Goal: Task Accomplishment & Management: Manage account settings

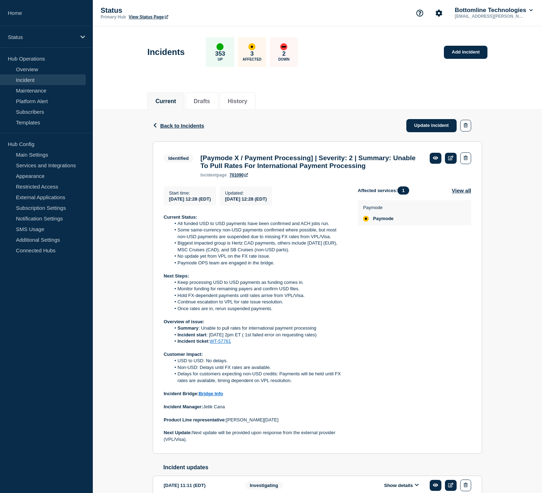
click at [508, 261] on div "Back Back to Incidents Update incident Identified [Paymode X / Payment Processi…" at bounding box center [317, 337] width 449 height 454
click at [501, 254] on div "Back Back to Incidents Update incident Identified [Paymode X / Payment Processi…" at bounding box center [317, 337] width 449 height 454
click at [422, 119] on link "Update incident" at bounding box center [431, 125] width 50 height 13
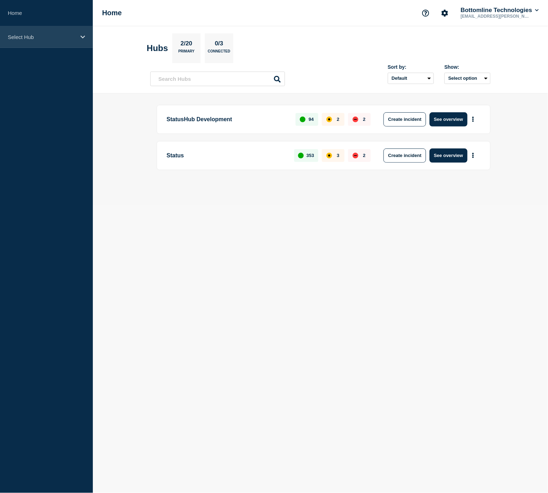
click at [51, 38] on p "Select Hub" at bounding box center [42, 37] width 68 height 6
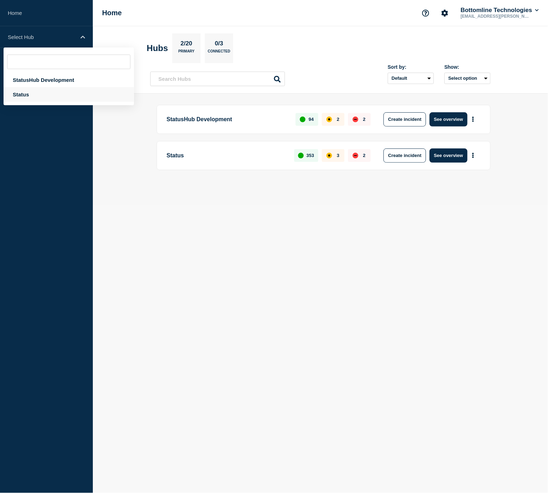
click at [50, 94] on div "Status" at bounding box center [69, 94] width 130 height 15
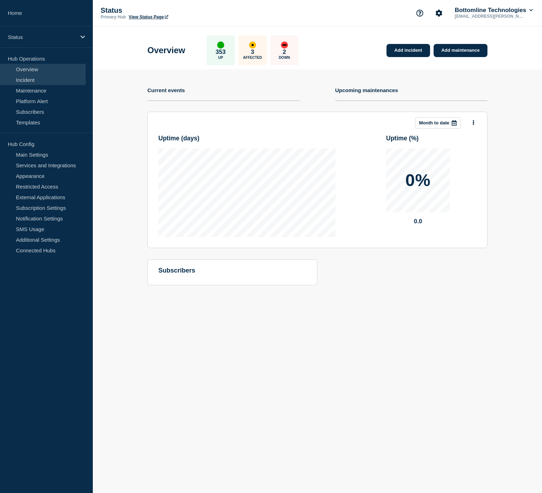
click at [43, 79] on link "Incident" at bounding box center [43, 79] width 86 height 11
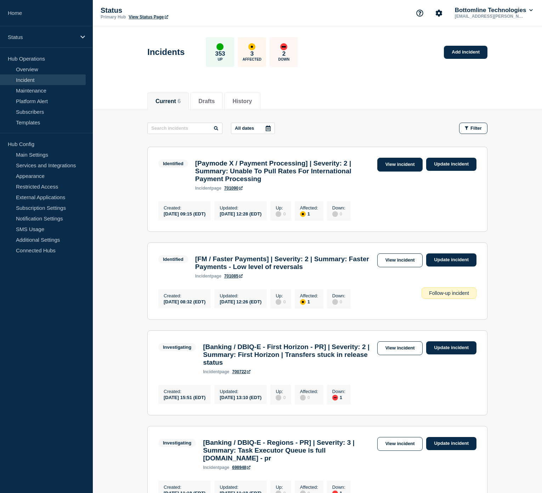
click at [395, 168] on link "View incident" at bounding box center [400, 165] width 46 height 14
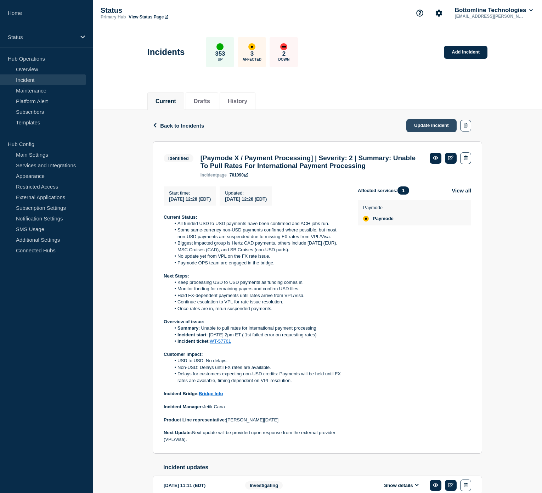
click at [431, 123] on link "Update incident" at bounding box center [431, 125] width 50 height 13
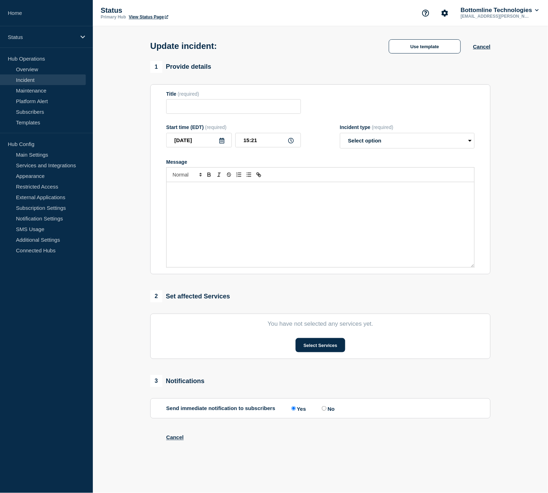
type input "[Paymode X / Payment Processing] | Severity: 2 | Summary: Unable To Pull Rates …"
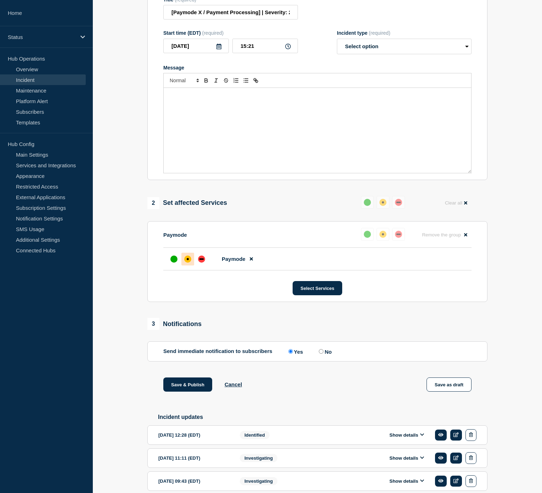
scroll to position [118, 0]
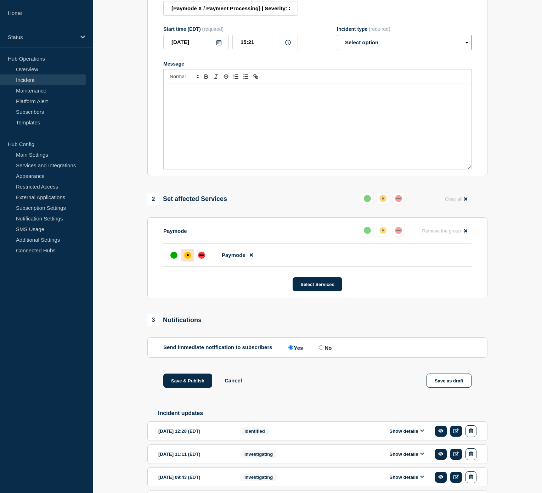
click at [388, 43] on select "Select option Investigating Identified Monitoring Resolved" at bounding box center [404, 43] width 135 height 16
click at [218, 112] on div "Message" at bounding box center [318, 126] width 308 height 85
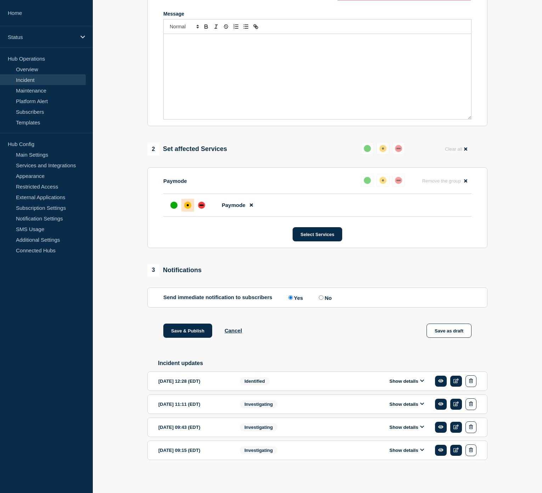
scroll to position [176, 0]
click at [402, 383] on button "Show details" at bounding box center [406, 381] width 39 height 6
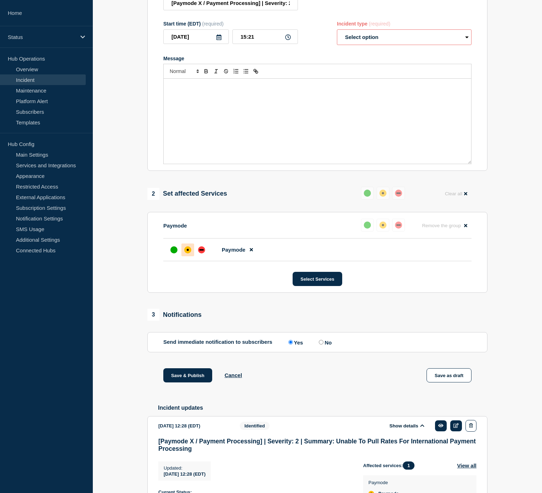
scroll to position [19, 0]
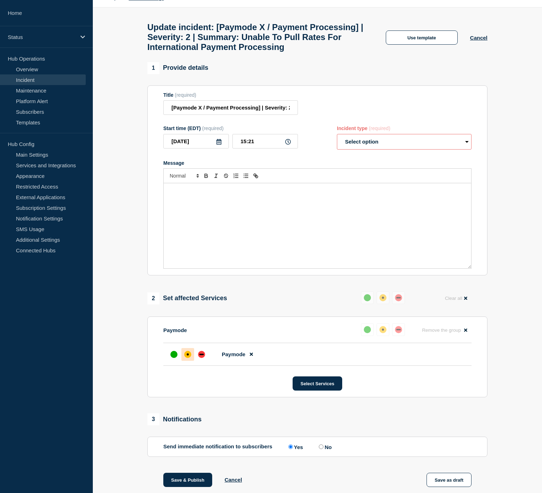
click at [391, 142] on select "Select option Investigating Identified Monitoring Resolved" at bounding box center [404, 142] width 135 height 16
click at [388, 148] on select "Select option Investigating Identified Monitoring Resolved" at bounding box center [404, 142] width 135 height 16
select select "resolved"
click at [337, 140] on select "Select option Investigating Identified Monitoring Resolved" at bounding box center [404, 142] width 135 height 16
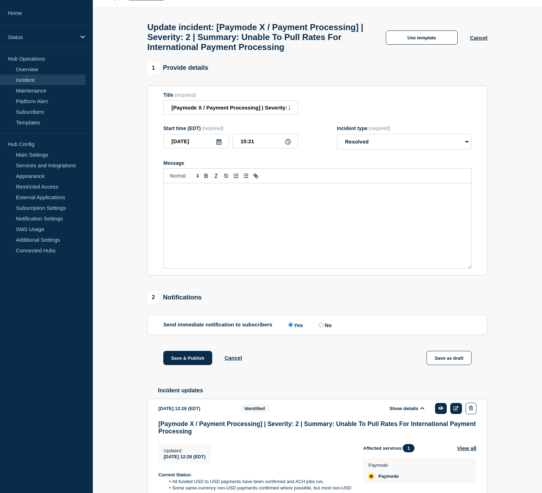
click at [213, 208] on div "Message" at bounding box center [318, 225] width 308 height 85
click at [220, 211] on div "Message" at bounding box center [318, 225] width 308 height 85
click at [432, 34] on button "Use template" at bounding box center [422, 37] width 72 height 14
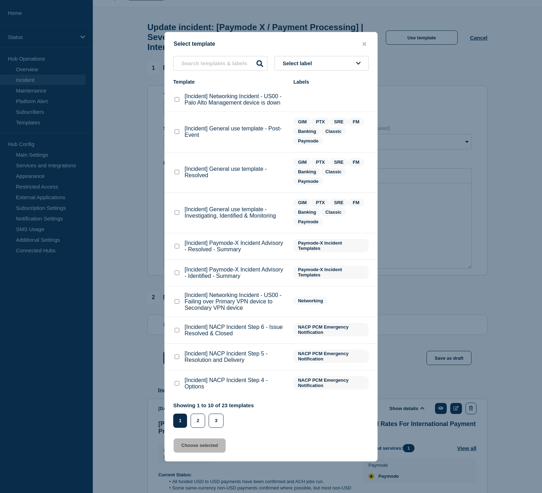
click at [176, 174] on checkbox"] "[Incident] General use template - Resolved checkbox" at bounding box center [177, 172] width 5 height 5
checkbox checkbox"] "true"
click at [190, 444] on button "Choose selected" at bounding box center [200, 445] width 52 height 14
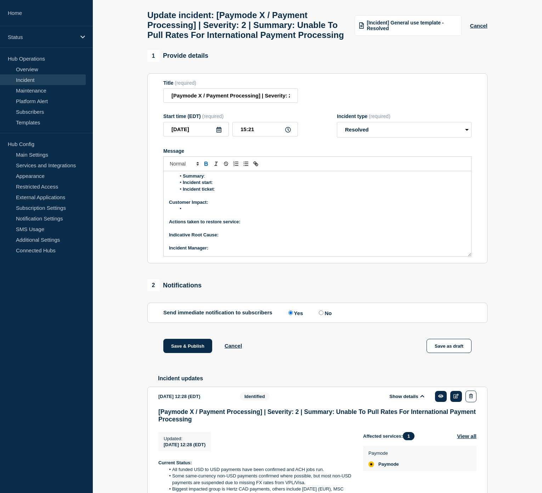
scroll to position [41, 0]
click at [243, 252] on p "Product Line representative:" at bounding box center [317, 249] width 297 height 6
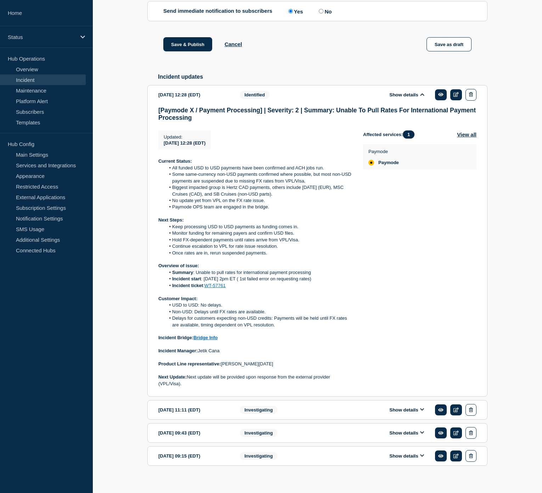
scroll to position [346, 0]
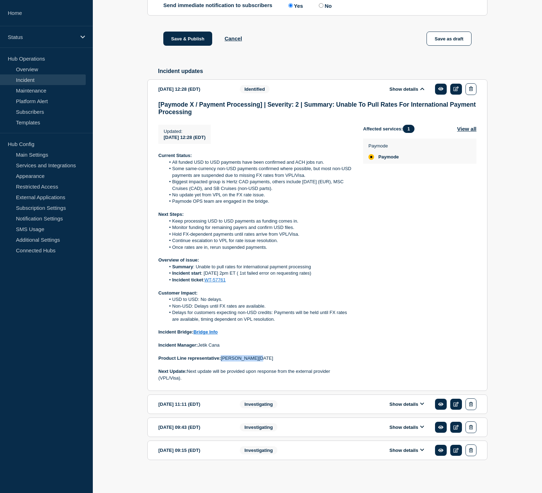
drag, startPoint x: 256, startPoint y: 370, endPoint x: 222, endPoint y: 371, distance: 34.4
click at [222, 361] on p "Product Line representative: [PERSON_NAME][DATE]" at bounding box center [254, 358] width 193 height 6
copy p "[PERSON_NAME][DATE]"
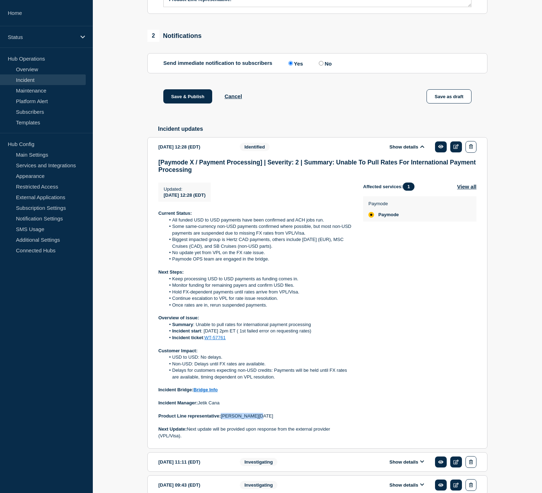
scroll to position [110, 0]
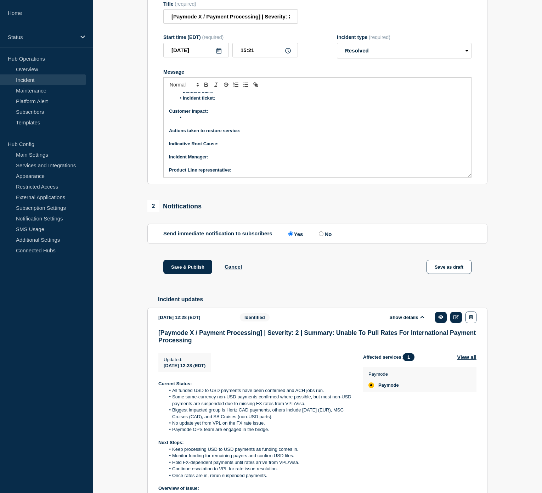
click at [239, 173] on p "Product Line representative:" at bounding box center [317, 170] width 297 height 6
click at [223, 160] on p "﻿Incident Manager:" at bounding box center [317, 157] width 297 height 6
drag, startPoint x: 243, startPoint y: 174, endPoint x: 209, endPoint y: 174, distance: 33.7
click at [209, 160] on p "﻿Incident Manager: [PERSON_NAME]" at bounding box center [317, 157] width 297 height 6
click at [207, 86] on icon "Toggle bold text" at bounding box center [206, 86] width 3 height 2
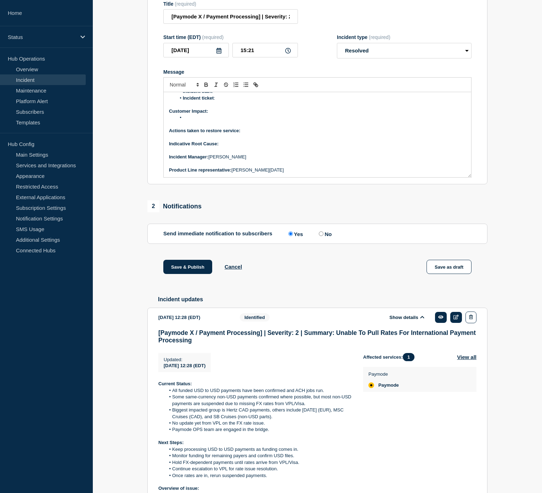
click at [230, 147] on p "Indicative Root Cause:" at bounding box center [317, 144] width 297 height 6
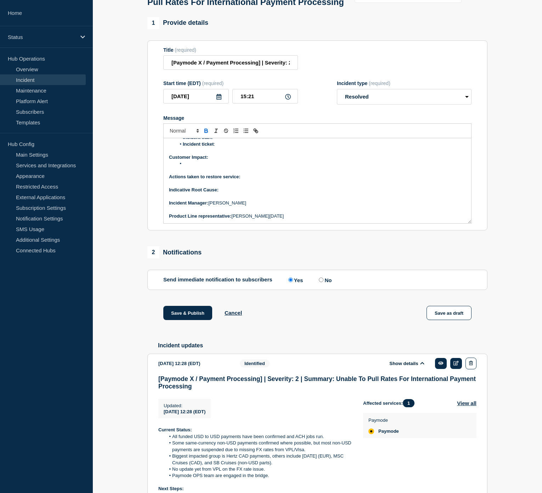
scroll to position [0, 0]
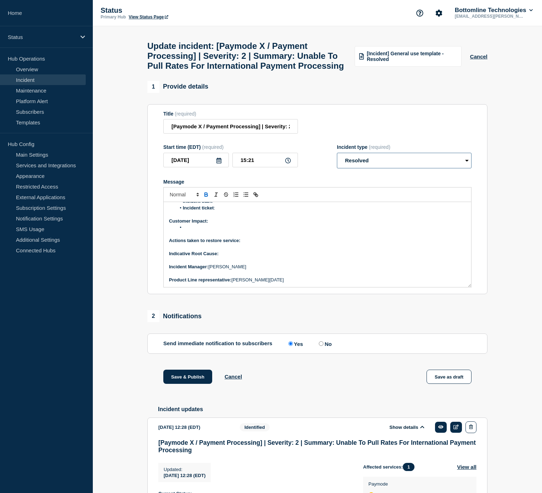
click at [384, 168] on select "Select option Investigating Identified Monitoring Resolved" at bounding box center [404, 161] width 135 height 16
select select "monitoring"
click at [337, 168] on select "Select option Investigating Identified Monitoring Resolved" at bounding box center [404, 161] width 135 height 16
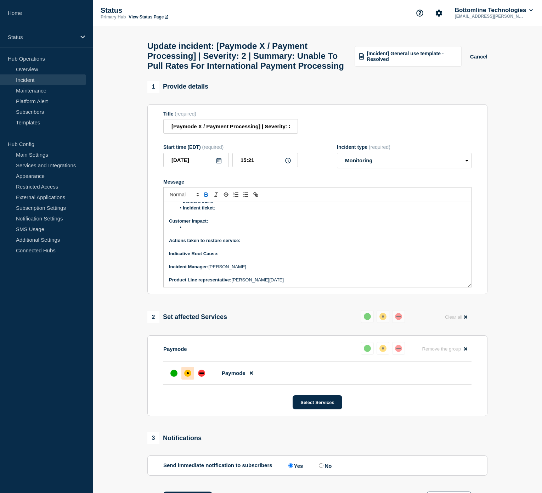
click at [255, 257] on p "Indicative Root Cause:" at bounding box center [317, 254] width 297 height 6
click at [477, 60] on button "Cancel" at bounding box center [478, 57] width 17 height 6
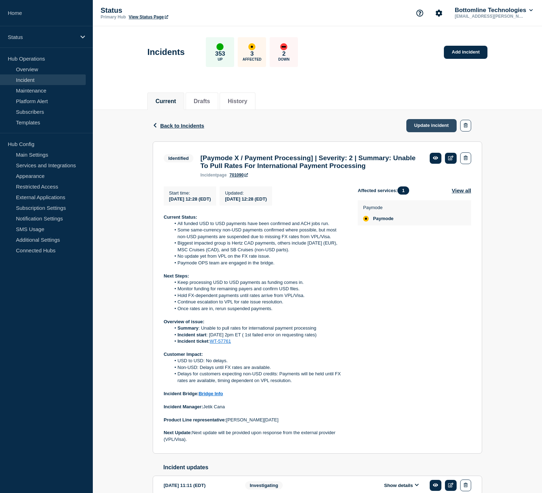
click at [430, 125] on link "Update incident" at bounding box center [431, 125] width 50 height 13
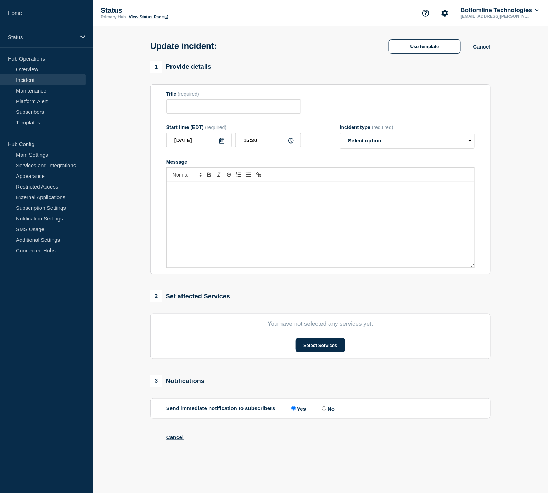
type input "[Paymode X / Payment Processing] | Severity: 2 | Summary: Unable To Pull Rates …"
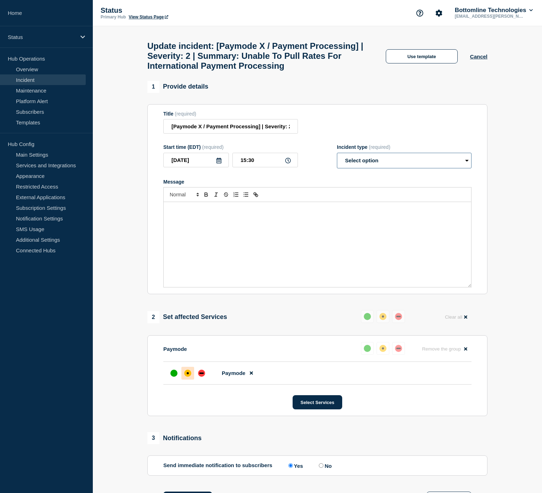
click at [377, 168] on select "Select option Investigating Identified Monitoring Resolved" at bounding box center [404, 161] width 135 height 16
click at [421, 63] on button "Use template" at bounding box center [422, 56] width 72 height 14
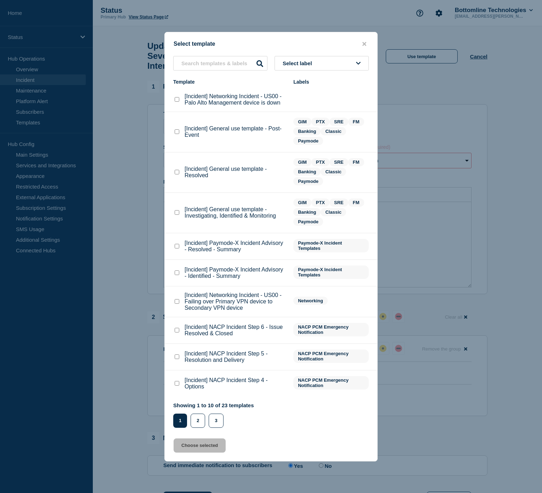
click at [179, 215] on checkbox"] "[Incident] General use template - Investigating, Identified & Monitoring checkb…" at bounding box center [177, 212] width 5 height 5
checkbox checkbox"] "true"
click at [214, 443] on button "Choose selected" at bounding box center [200, 445] width 52 height 14
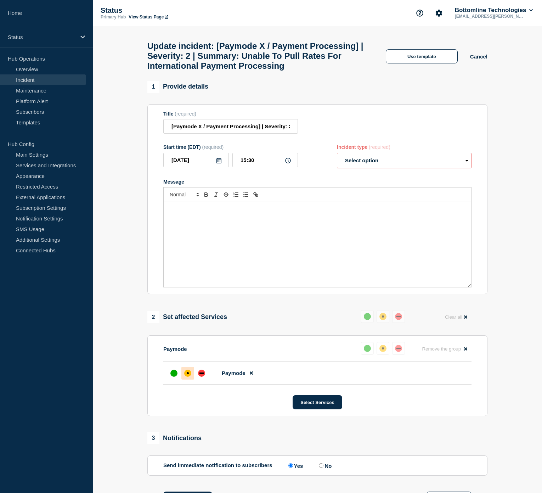
select select "investigating"
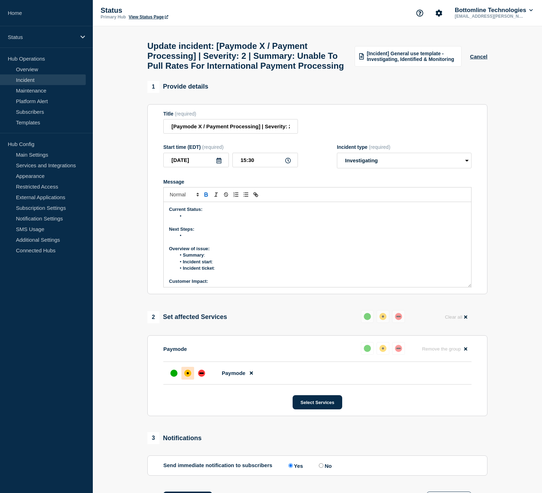
click at [216, 226] on p "Message" at bounding box center [317, 222] width 297 height 6
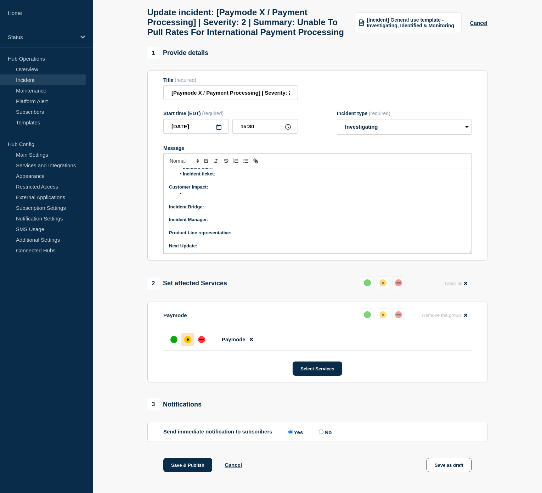
scroll to position [79, 0]
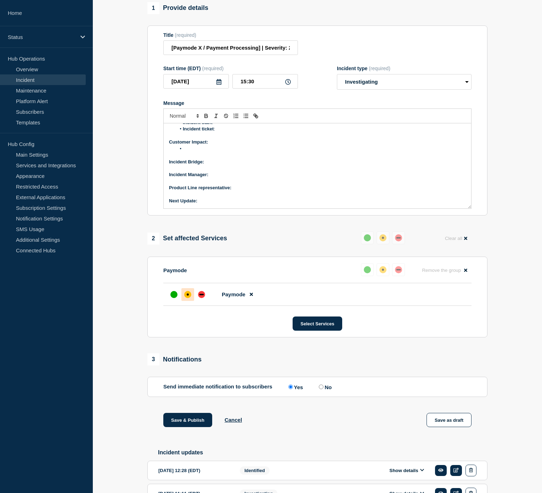
click at [204, 204] on p "Next Update:" at bounding box center [317, 201] width 297 height 6
click at [243, 191] on p "Product Line representative:" at bounding box center [317, 188] width 297 height 6
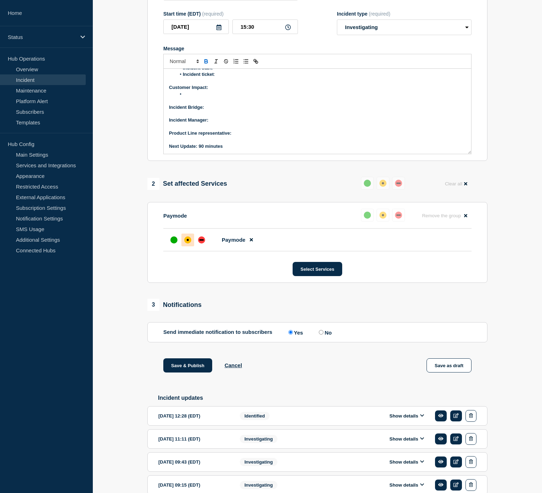
scroll to position [189, 0]
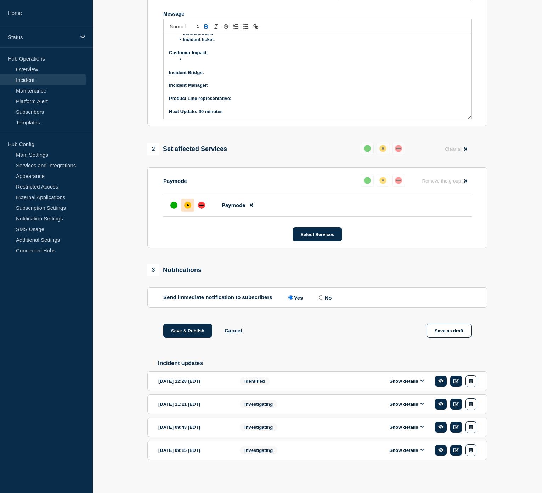
click at [421, 379] on icon at bounding box center [422, 380] width 4 height 5
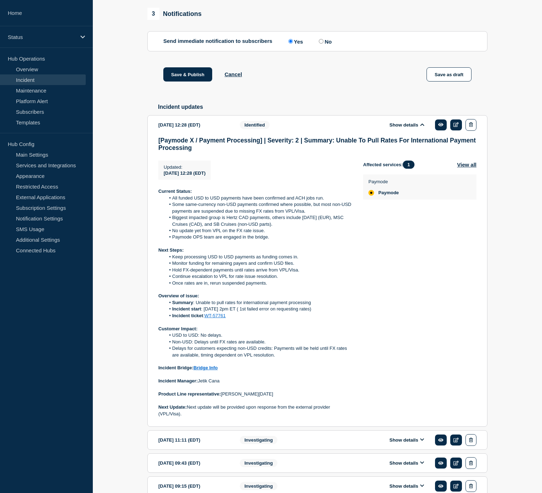
scroll to position [425, 0]
drag, startPoint x: 259, startPoint y: 414, endPoint x: 222, endPoint y: 415, distance: 37.2
click at [222, 397] on p "Product Line representative: [PERSON_NAME][DATE]" at bounding box center [254, 394] width 193 height 6
copy p "[PERSON_NAME][DATE]"
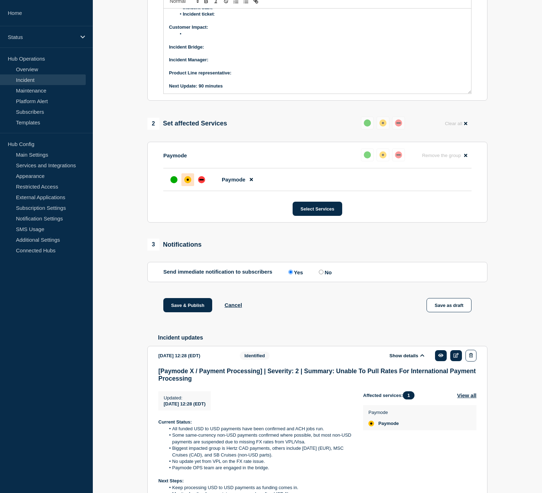
scroll to position [189, 0]
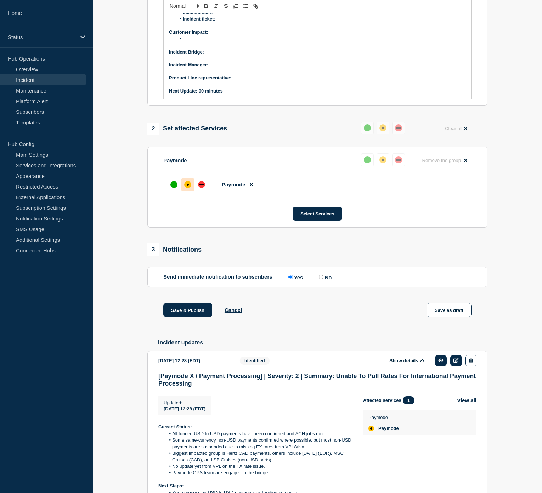
click at [238, 81] on p "Product Line representative:" at bounding box center [317, 78] width 297 height 6
click at [215, 62] on p "Message" at bounding box center [317, 58] width 297 height 6
click at [218, 68] on p "Incident Manager:" at bounding box center [317, 65] width 297 height 6
click at [213, 49] on p "Message" at bounding box center [317, 45] width 297 height 6
click at [213, 55] on p "Incident Bridge:" at bounding box center [317, 52] width 297 height 6
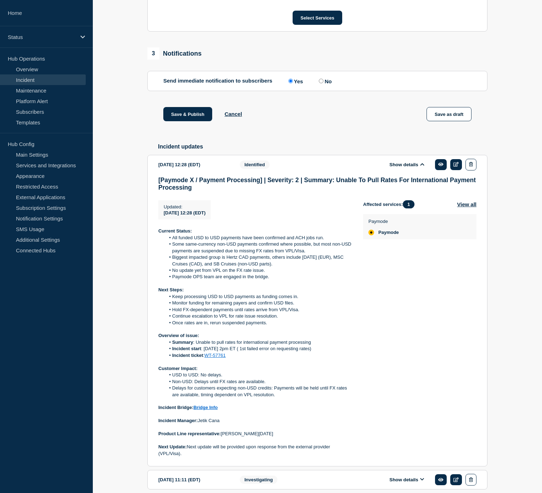
scroll to position [385, 0]
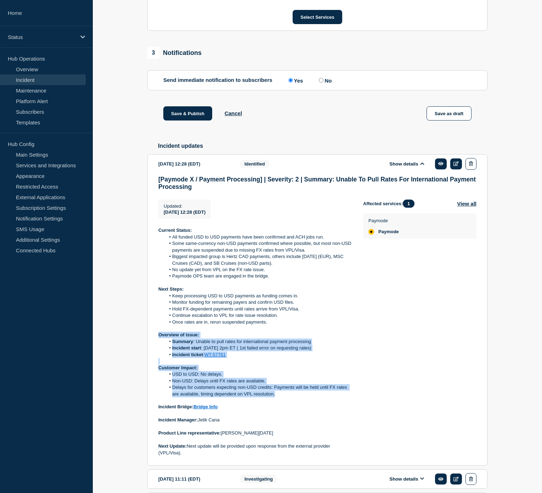
drag, startPoint x: 285, startPoint y: 415, endPoint x: 155, endPoint y: 359, distance: 141.0
click at [155, 358] on section "[DATE] 12:28 (EDT) Show details Identified [Paymode X / Payment Processing] | S…" at bounding box center [317, 310] width 340 height 312
copy div "Overview of issue: Summary : Unable to pull rates for international payment pro…"
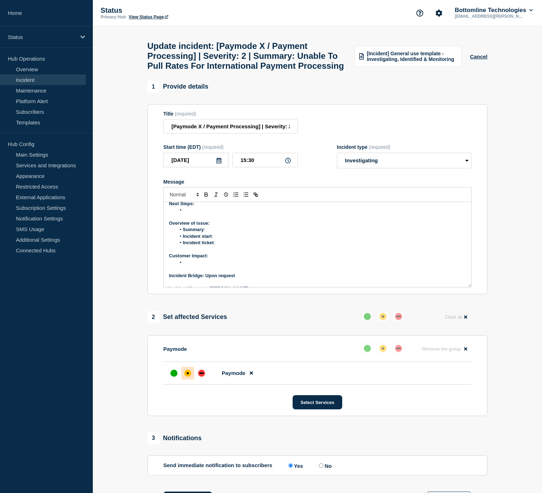
scroll to position [39, 0]
drag, startPoint x: 187, startPoint y: 266, endPoint x: 168, endPoint y: 231, distance: 40.1
click at [168, 231] on div "Current Status: Next Steps: Overview of issue: Summary : Incident start : Incid…" at bounding box center [318, 244] width 308 height 85
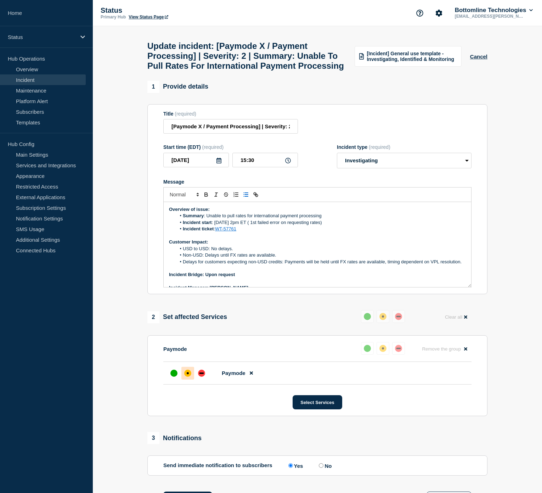
scroll to position [0, 0]
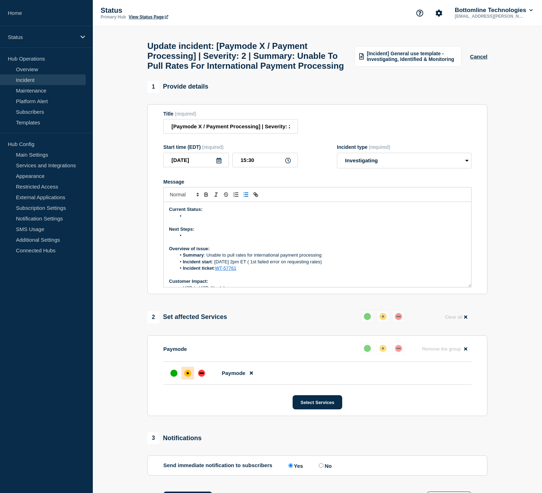
click at [203, 239] on li "Message" at bounding box center [321, 235] width 290 height 6
click at [291, 239] on li "Bottomline is working on cleaning up the payments" at bounding box center [321, 235] width 290 height 6
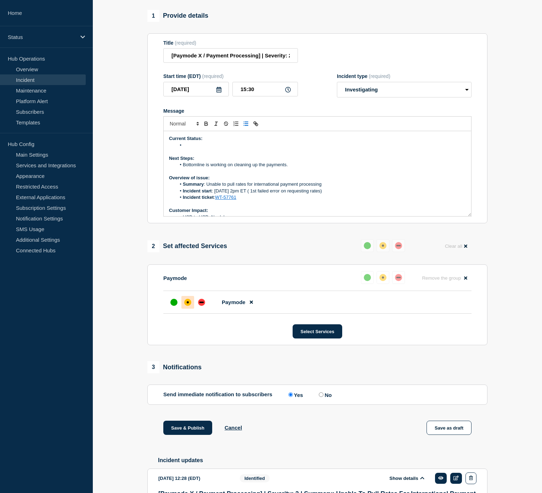
scroll to position [39, 0]
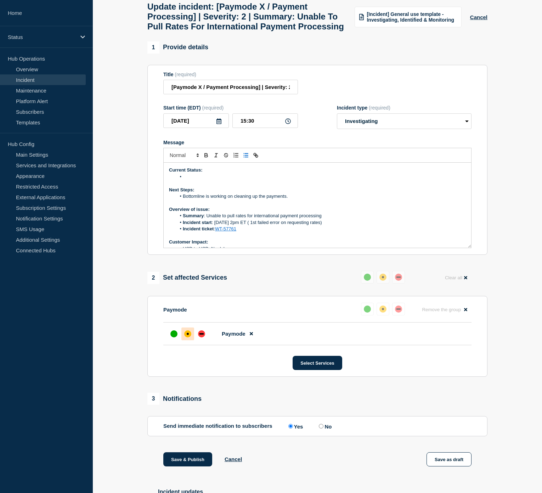
click at [203, 180] on li "Message" at bounding box center [321, 177] width 290 height 6
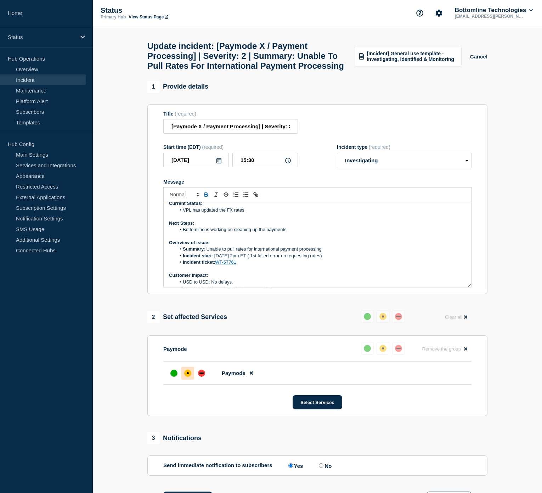
scroll to position [0, 0]
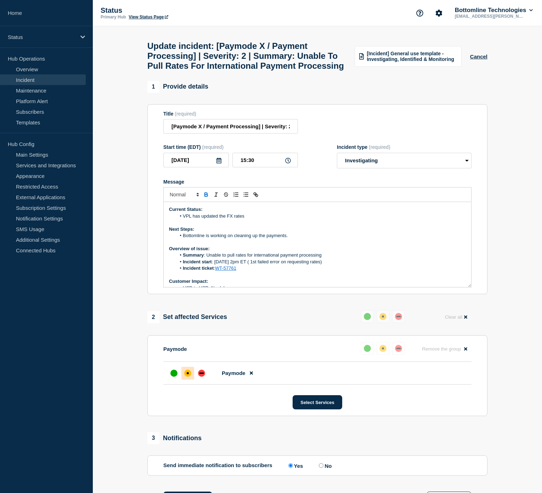
click at [247, 219] on li "VPL has updated the FX rates" at bounding box center [321, 216] width 290 height 6
click at [272, 219] on li "VPL has updated the FX rates and they are available to Bottomline." at bounding box center [321, 216] width 290 height 6
click at [335, 219] on li "VPL has updated the FX rates and they are now available to Bottomline." at bounding box center [321, 216] width 290 height 6
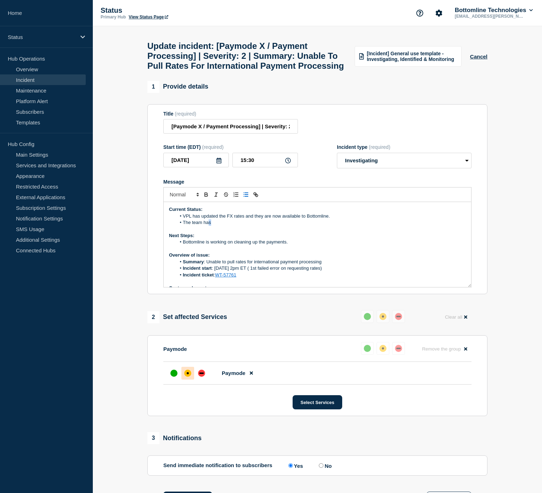
click at [208, 226] on li "The team has" at bounding box center [321, 222] width 290 height 6
click at [266, 245] on li "Bottomline is working on cleaning up the payments." at bounding box center [321, 242] width 290 height 6
click at [290, 245] on li "Bottomline is working on cleaning up the payments." at bounding box center [321, 242] width 290 height 6
click at [219, 226] on li "The team has" at bounding box center [321, 222] width 290 height 6
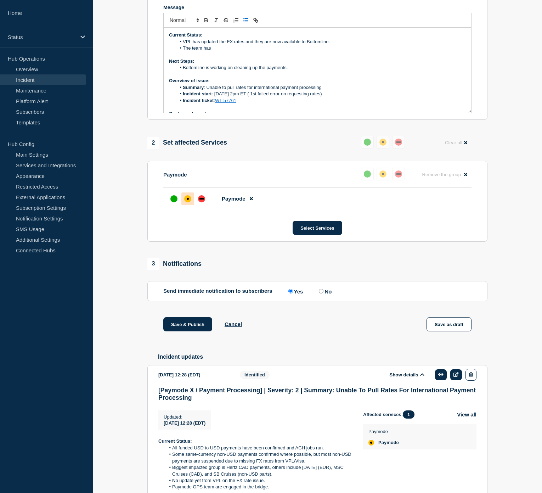
scroll to position [157, 0]
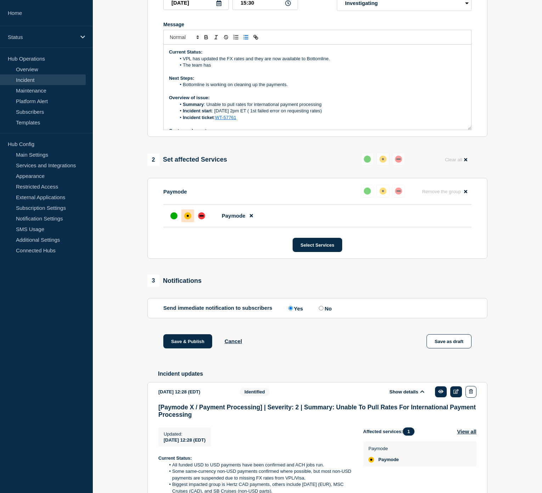
drag, startPoint x: 291, startPoint y: 103, endPoint x: 243, endPoint y: 105, distance: 47.9
click at [243, 88] on li "Bottomline is working on cleaning up the payments." at bounding box center [321, 85] width 290 height 6
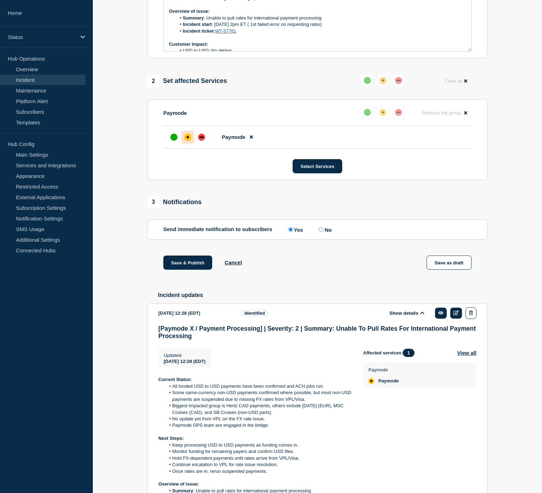
scroll to position [197, 0]
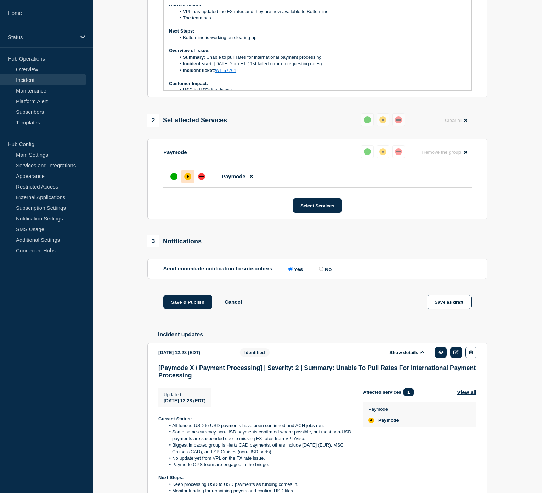
drag, startPoint x: 259, startPoint y: 54, endPoint x: 211, endPoint y: 54, distance: 47.8
click at [211, 41] on li "Bottomline is working on clearing up" at bounding box center [321, 37] width 290 height 6
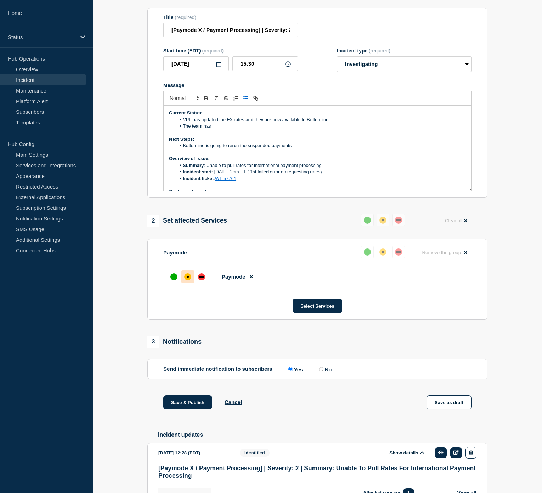
scroll to position [39, 0]
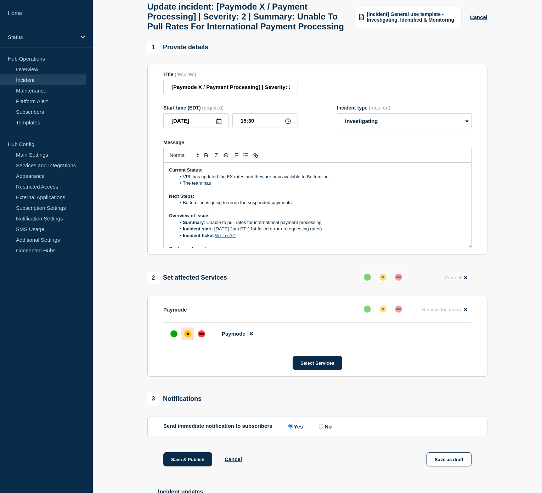
click at [237, 186] on li "The team has" at bounding box center [321, 183] width 290 height 6
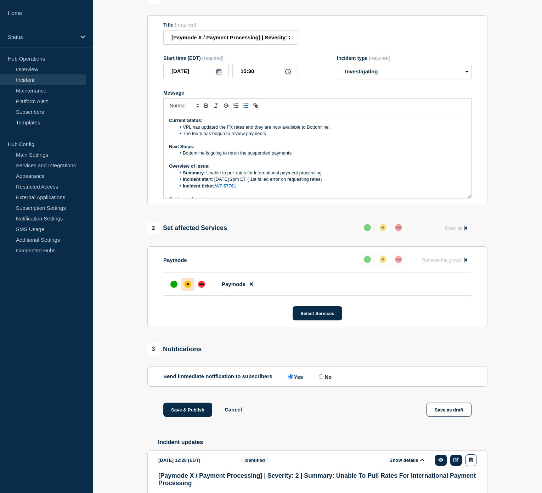
scroll to position [79, 0]
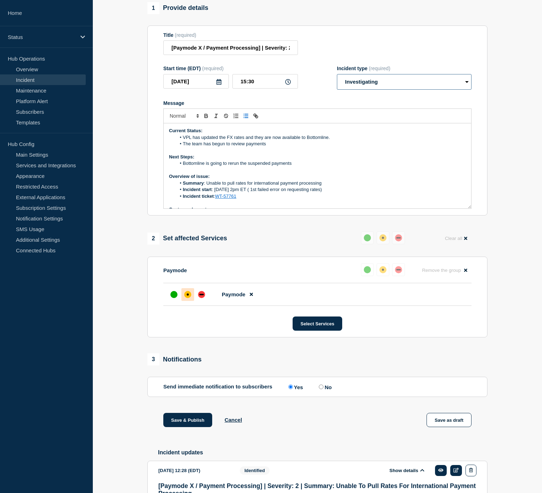
click at [380, 90] on select "Select option Investigating Identified Monitoring Resolved" at bounding box center [404, 82] width 135 height 16
select select "monitoring"
click at [337, 90] on select "Select option Investigating Identified Monitoring Resolved" at bounding box center [404, 82] width 135 height 16
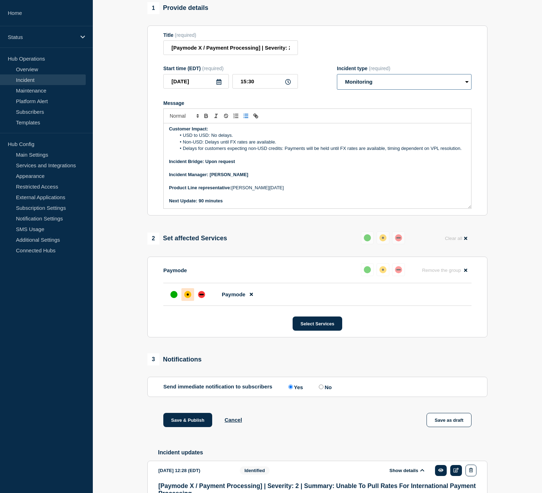
scroll to position [86, 0]
drag, startPoint x: 246, startPoint y: 190, endPoint x: 220, endPoint y: 174, distance: 29.9
click at [209, 178] on p "Incident Manager: [PERSON_NAME]" at bounding box center [317, 175] width 297 height 6
click at [207, 119] on icon "Toggle bold text" at bounding box center [206, 116] width 6 height 6
drag, startPoint x: 242, startPoint y: 178, endPoint x: 208, endPoint y: 176, distance: 34.4
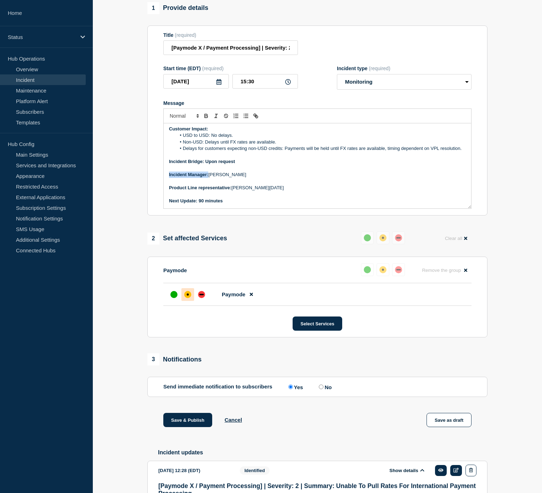
click at [206, 165] on p "Incident Bridge: Upon request" at bounding box center [317, 161] width 297 height 6
click at [203, 119] on icon "Toggle bold text" at bounding box center [206, 116] width 6 height 6
click at [275, 178] on p "Incident Manager: [PERSON_NAME]" at bounding box center [317, 175] width 297 height 6
drag, startPoint x: 226, startPoint y: 217, endPoint x: 199, endPoint y: 221, distance: 27.2
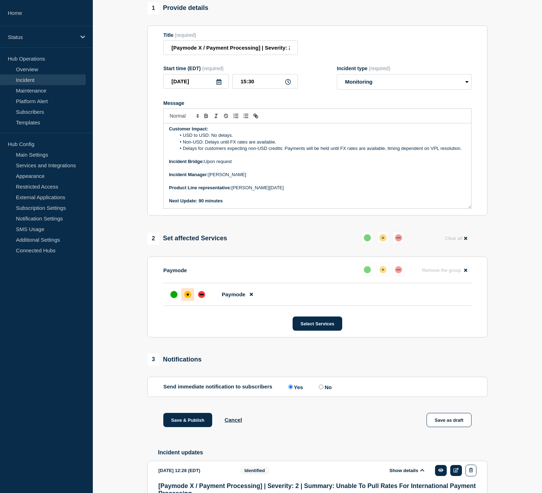
click at [199, 204] on p "Next Update: 90 minutes" at bounding box center [317, 201] width 297 height 6
click at [205, 116] on icon "Toggle bold text" at bounding box center [206, 115] width 2 height 2
click at [296, 171] on p "Message" at bounding box center [317, 168] width 297 height 6
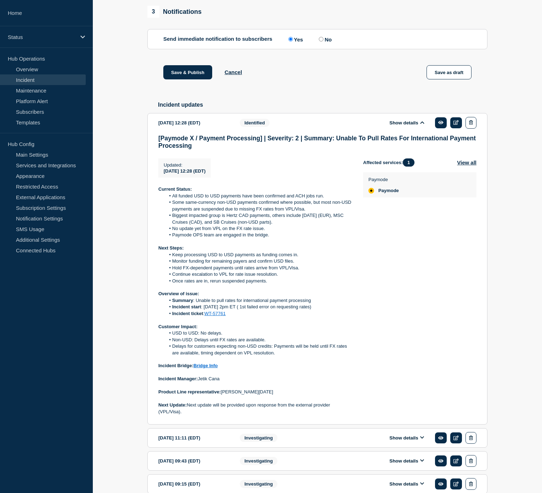
scroll to position [324, 0]
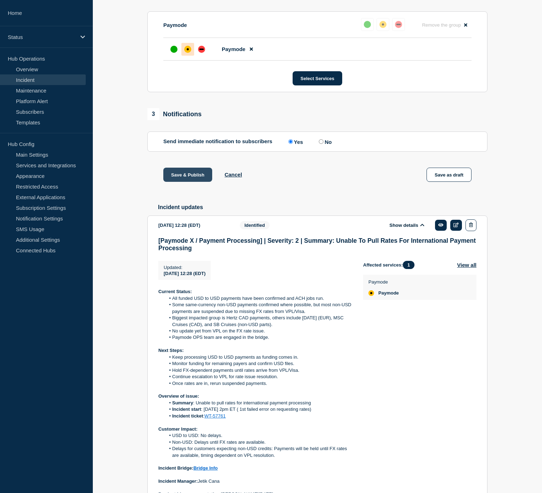
click at [187, 182] on button "Save & Publish" at bounding box center [187, 175] width 49 height 14
